Goal: Information Seeking & Learning: Learn about a topic

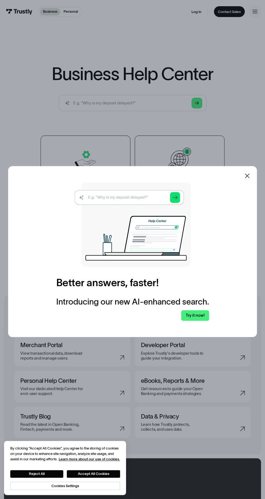
click at [253, 182] on div at bounding box center [246, 175] width 13 height 13
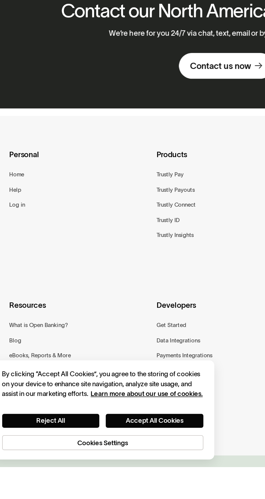
scroll to position [229, 0]
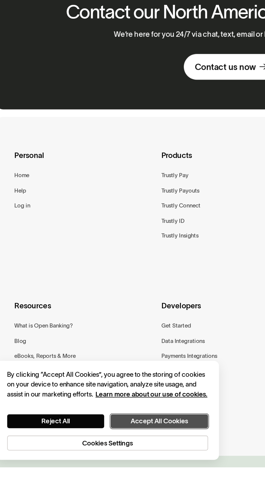
click at [95, 477] on button "Accept All Cookies" at bounding box center [93, 474] width 53 height 8
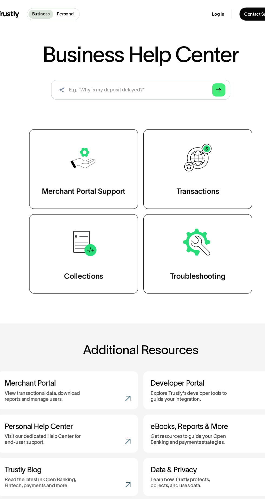
scroll to position [0, 0]
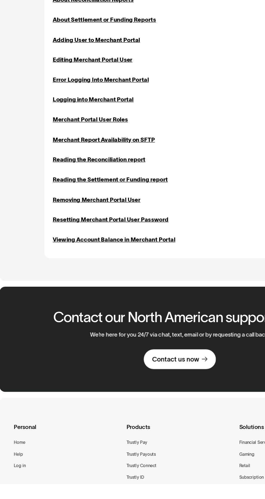
scroll to position [35, 0]
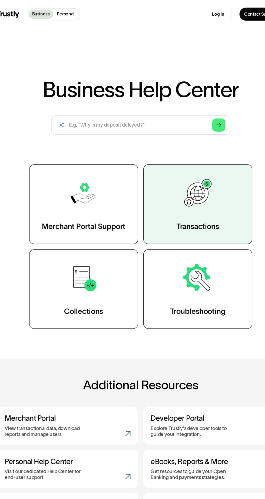
click at [183, 166] on img at bounding box center [179, 159] width 26 height 26
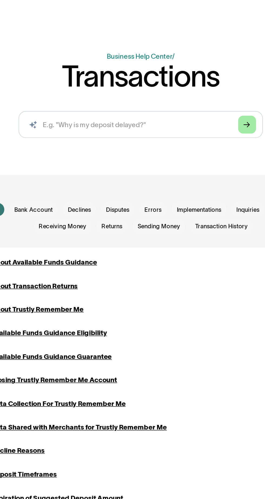
click at [200, 103] on link "Arrow Right" at bounding box center [196, 101] width 11 height 11
click at [84, 102] on input "search" at bounding box center [132, 102] width 147 height 16
